Goal: Information Seeking & Learning: Get advice/opinions

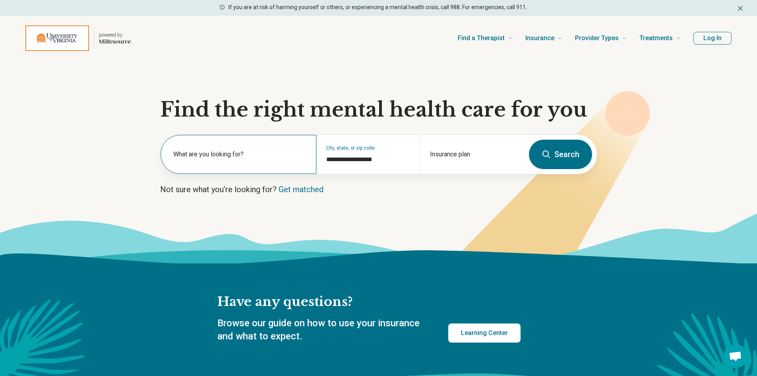
click at [253, 155] on label "What are you looking for?" at bounding box center [240, 154] width 134 height 10
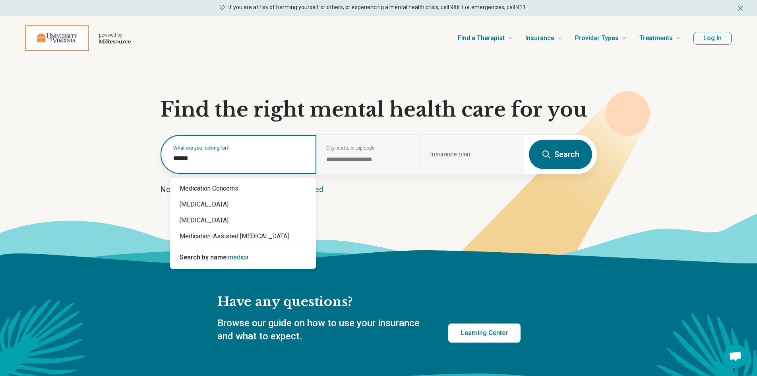
type input "*******"
drag, startPoint x: 211, startPoint y: 159, endPoint x: 73, endPoint y: 165, distance: 137.7
click at [73, 165] on section "**********" at bounding box center [378, 161] width 757 height 203
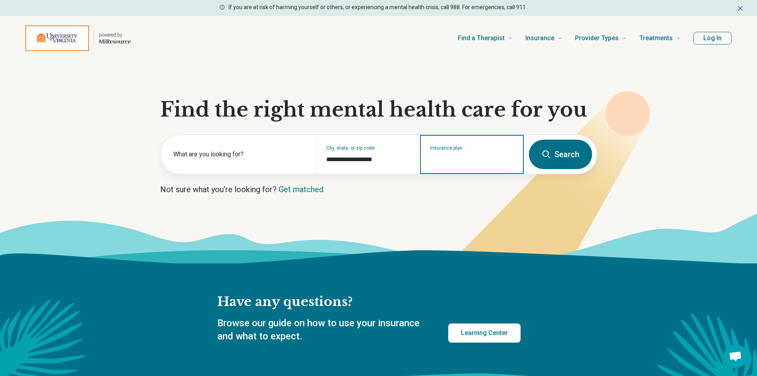
click at [485, 159] on input "Insurance plan" at bounding box center [472, 160] width 84 height 10
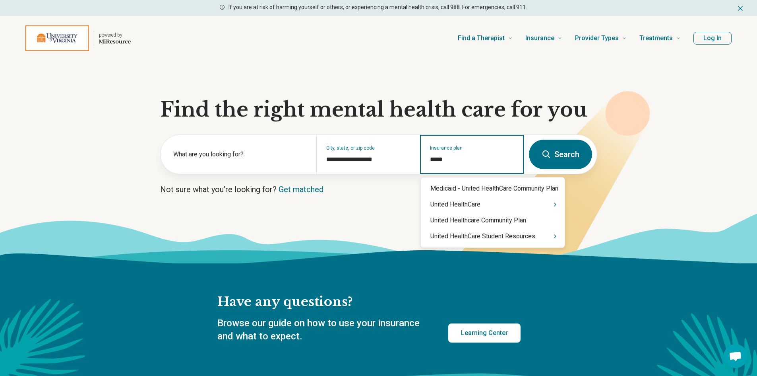
type input "******"
click at [522, 238] on div "United HealthCare Student Resources" at bounding box center [493, 236] width 144 height 16
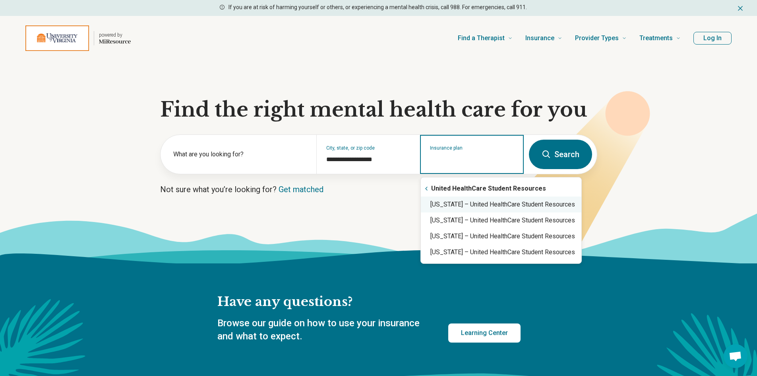
click at [498, 205] on div "[US_STATE] – United HealthCare Student Resources" at bounding box center [501, 204] width 161 height 16
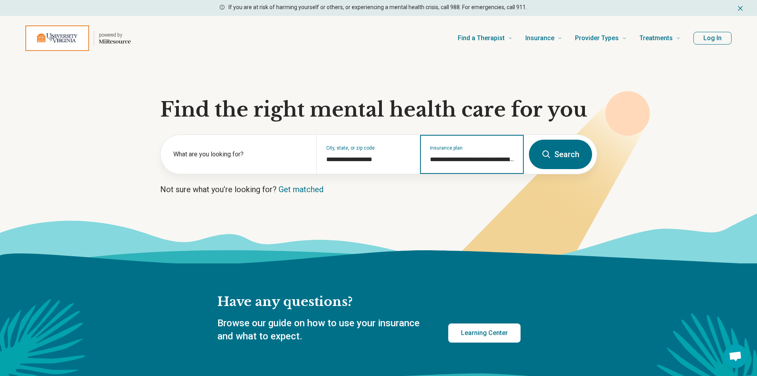
type input "**********"
click at [556, 154] on button "Search" at bounding box center [560, 154] width 63 height 29
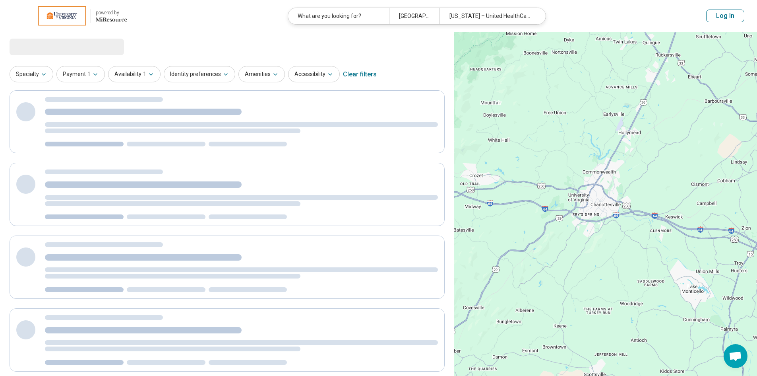
select select "***"
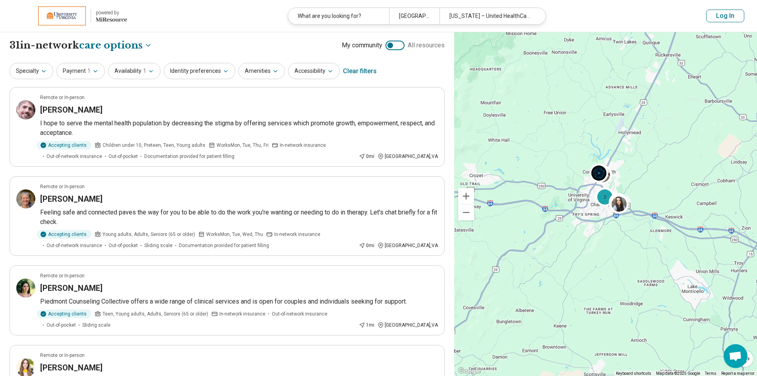
click at [721, 15] on button "Log In" at bounding box center [725, 16] width 38 height 13
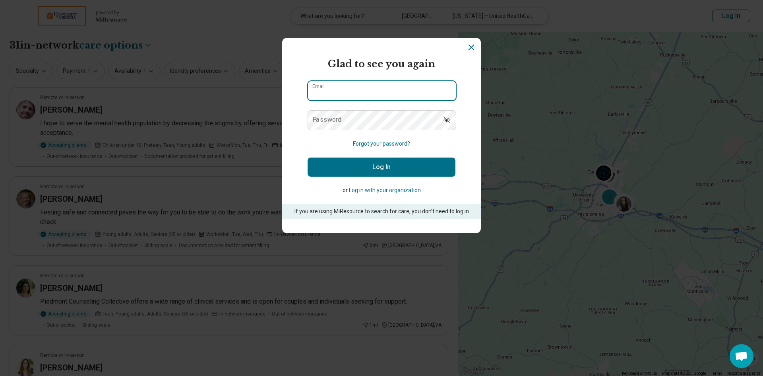
type input "**********"
click at [387, 165] on button "Log In" at bounding box center [382, 166] width 148 height 19
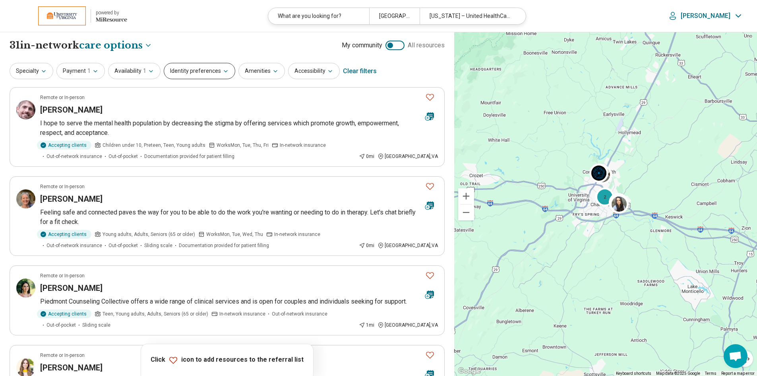
click at [224, 71] on icon "button" at bounding box center [225, 71] width 3 height 2
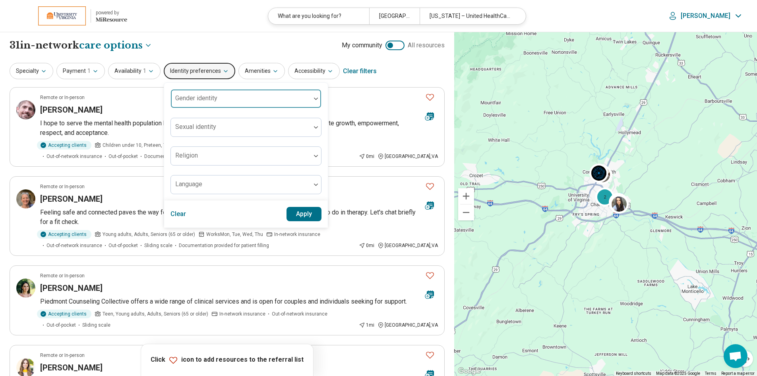
click at [300, 97] on div at bounding box center [241, 101] width 134 height 11
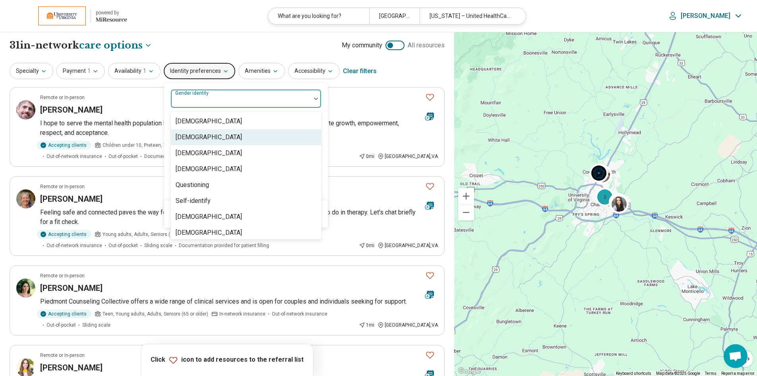
click at [222, 136] on div "[DEMOGRAPHIC_DATA]" at bounding box center [209, 137] width 66 height 10
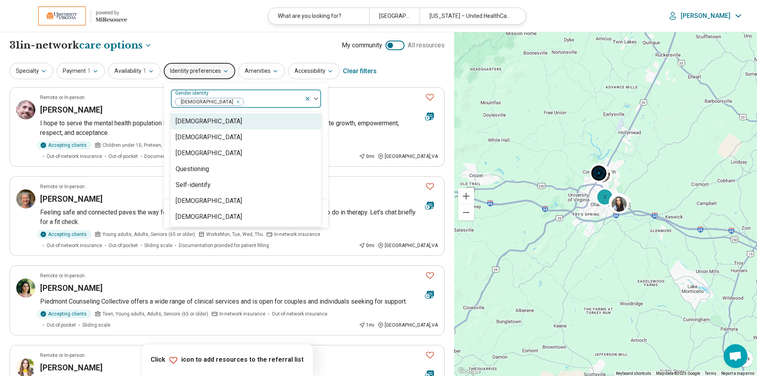
click at [322, 198] on div "option [DEMOGRAPHIC_DATA], selected. 7 results available. Use Up and Down to ch…" at bounding box center [246, 142] width 164 height 118
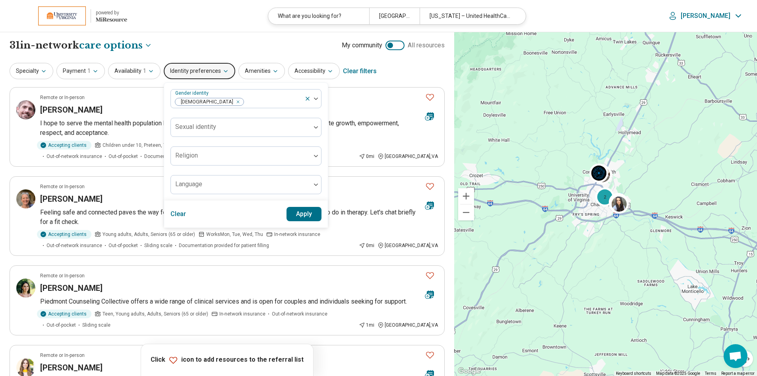
click at [302, 216] on button "Apply" at bounding box center [304, 214] width 35 height 14
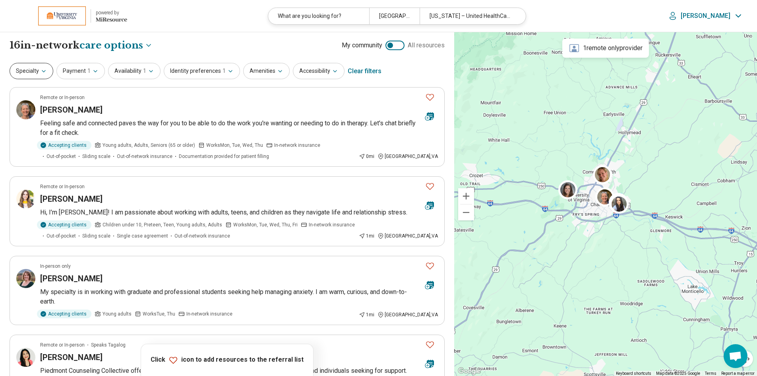
click at [41, 71] on icon "button" at bounding box center [44, 71] width 6 height 6
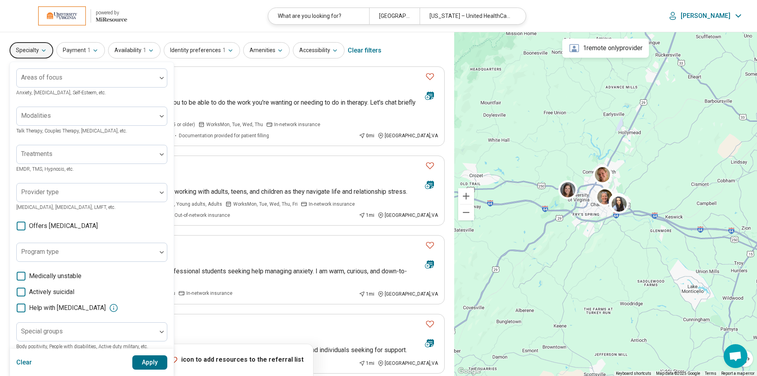
scroll to position [79, 0]
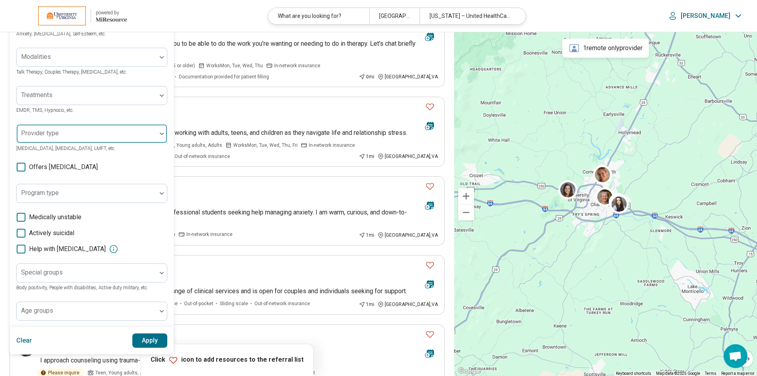
click at [159, 134] on div at bounding box center [162, 133] width 10 height 2
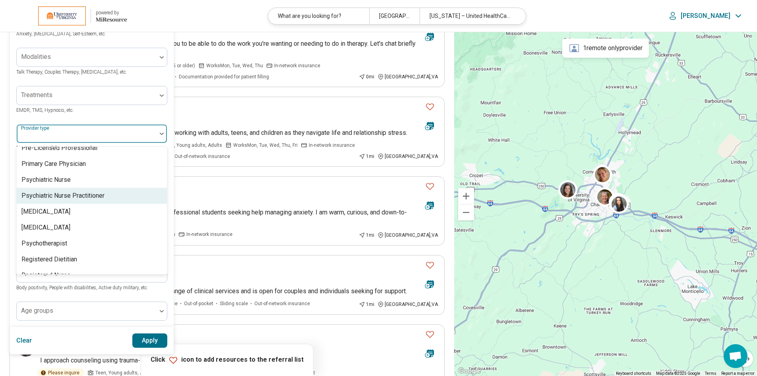
scroll to position [1033, 0]
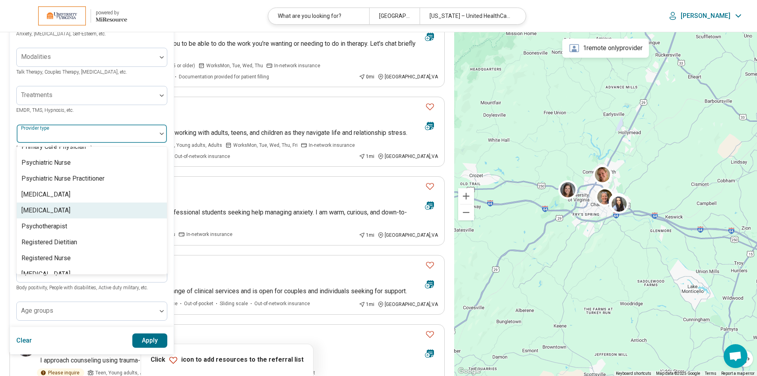
click at [45, 205] on div "[MEDICAL_DATA]" at bounding box center [45, 210] width 49 height 10
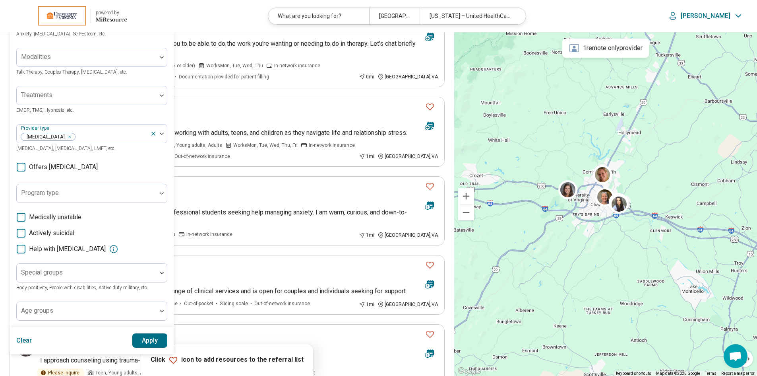
click at [151, 340] on button "Apply" at bounding box center [149, 340] width 35 height 14
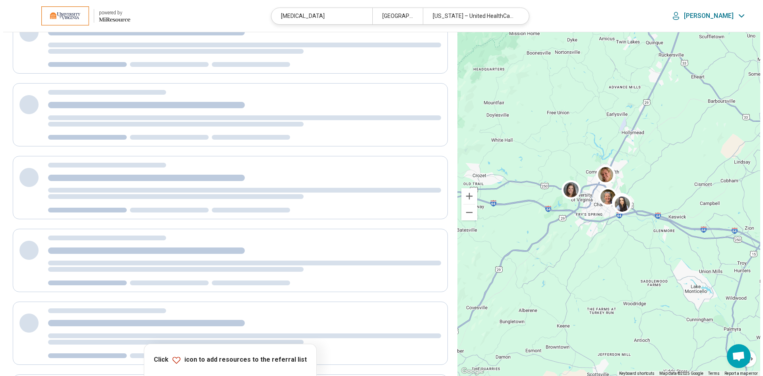
scroll to position [0, 0]
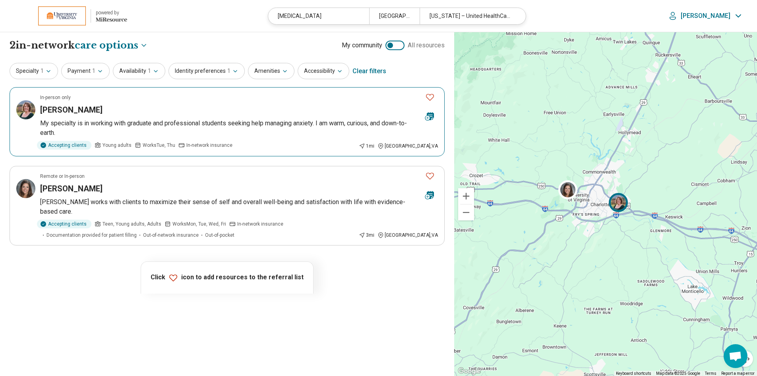
click at [72, 112] on h3 "[PERSON_NAME]" at bounding box center [71, 109] width 62 height 11
click at [74, 187] on h3 "[PERSON_NAME]" at bounding box center [71, 188] width 62 height 11
click at [430, 97] on icon "Favorite" at bounding box center [430, 97] width 10 height 10
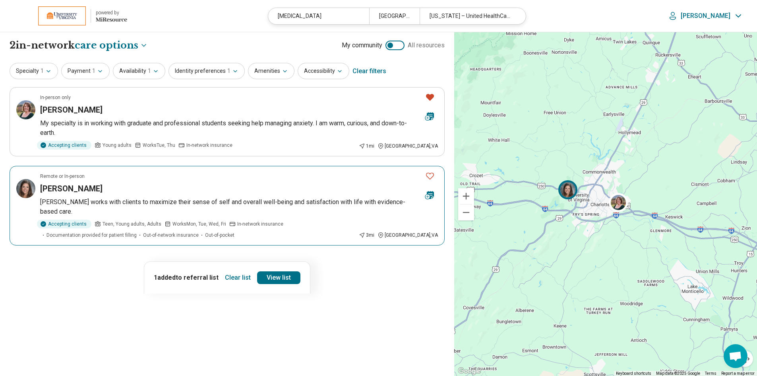
click at [428, 176] on icon "Favorite" at bounding box center [430, 176] width 10 height 10
click at [275, 279] on link "View list" at bounding box center [278, 277] width 43 height 13
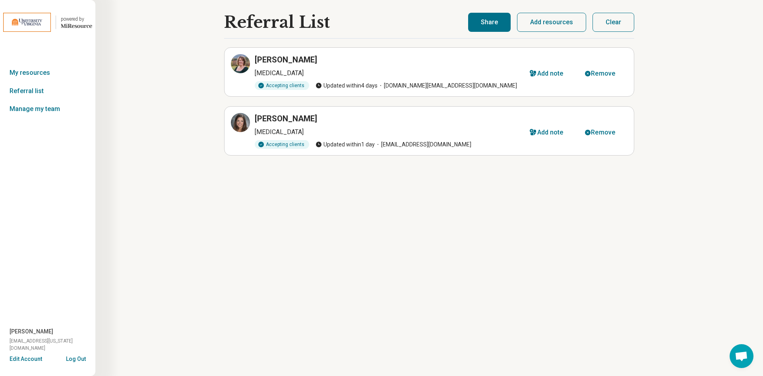
click at [481, 21] on button "Share" at bounding box center [489, 22] width 43 height 19
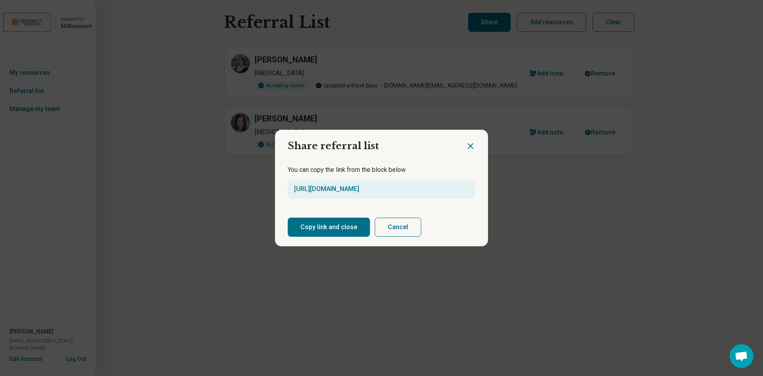
click at [328, 229] on button "Copy link and close" at bounding box center [329, 226] width 82 height 19
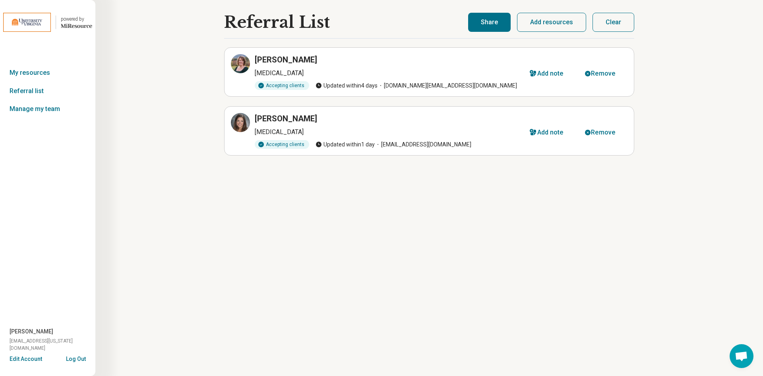
click at [468, 13] on button "Share" at bounding box center [489, 22] width 43 height 19
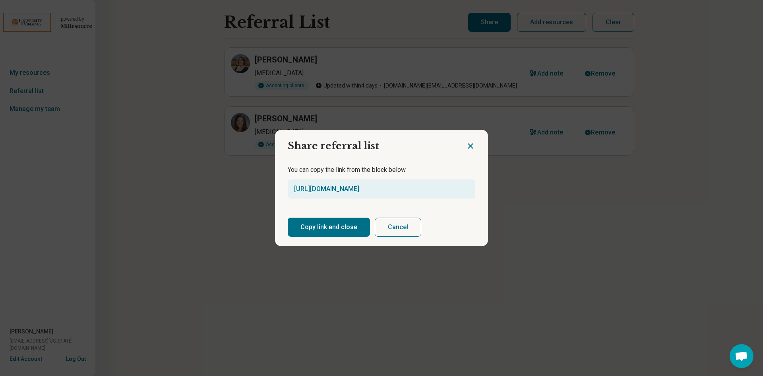
click at [305, 229] on button "Copy link and close" at bounding box center [329, 226] width 82 height 19
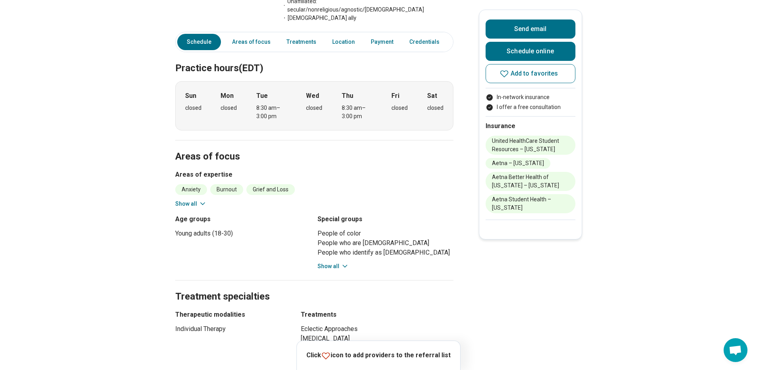
scroll to position [278, 0]
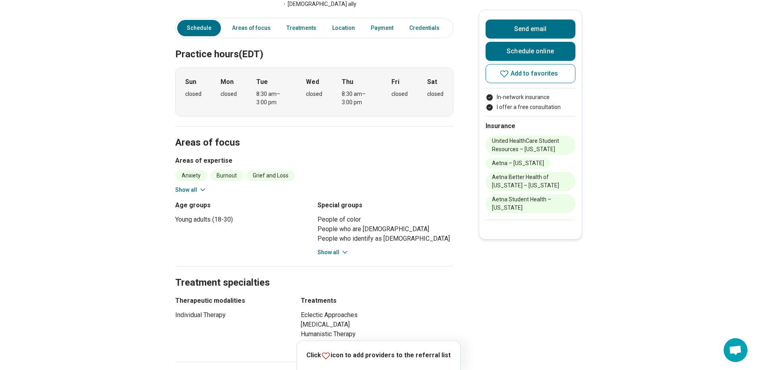
click at [202, 186] on icon at bounding box center [203, 190] width 8 height 8
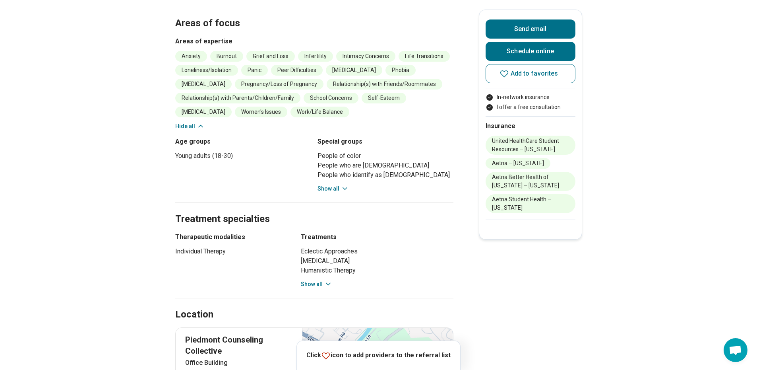
scroll to position [437, 0]
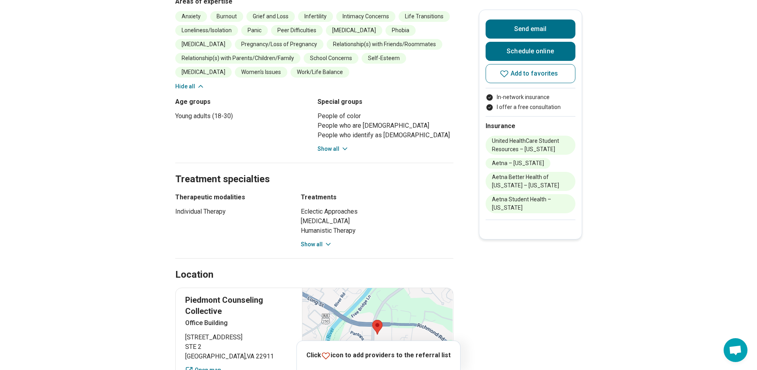
click at [321, 198] on div "Practice hours (EDT) Sun closed Mon closed Tue 8:30 am – 3:00 pm Wed closed Thu…" at bounding box center [314, 342] width 278 height 927
click at [321, 240] on button "Show all" at bounding box center [316, 244] width 31 height 8
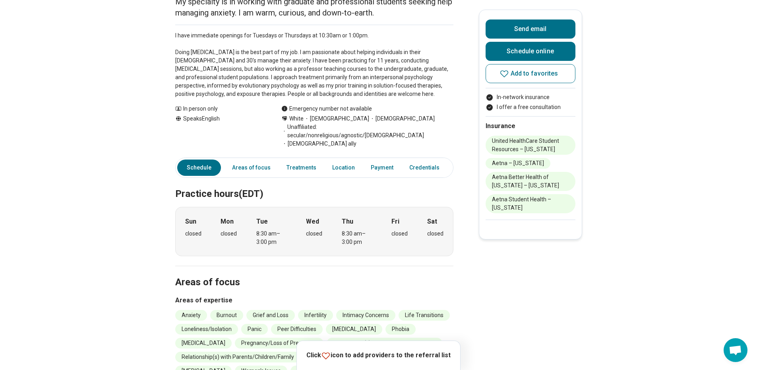
scroll to position [79, 0]
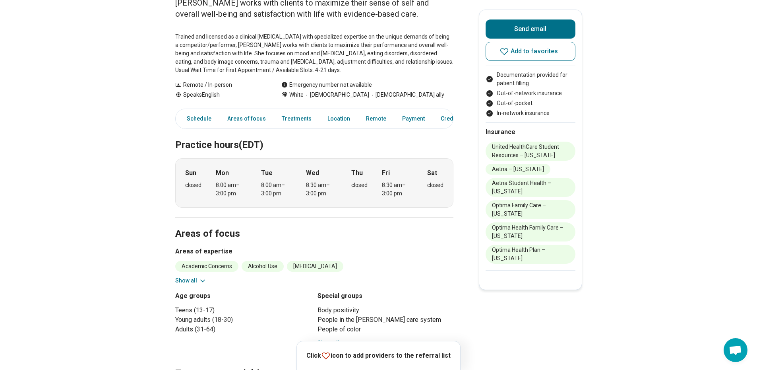
scroll to position [119, 0]
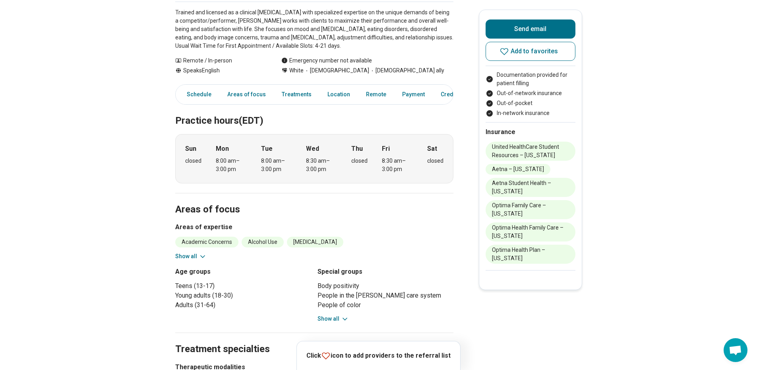
click at [196, 256] on button "Show all" at bounding box center [190, 256] width 31 height 8
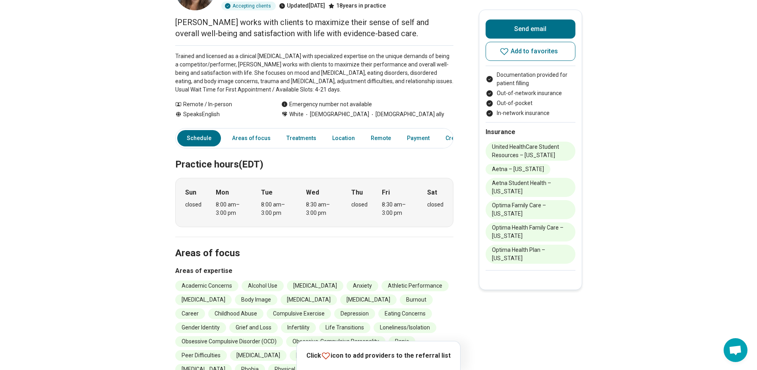
scroll to position [0, 0]
